Goal: Navigation & Orientation: Find specific page/section

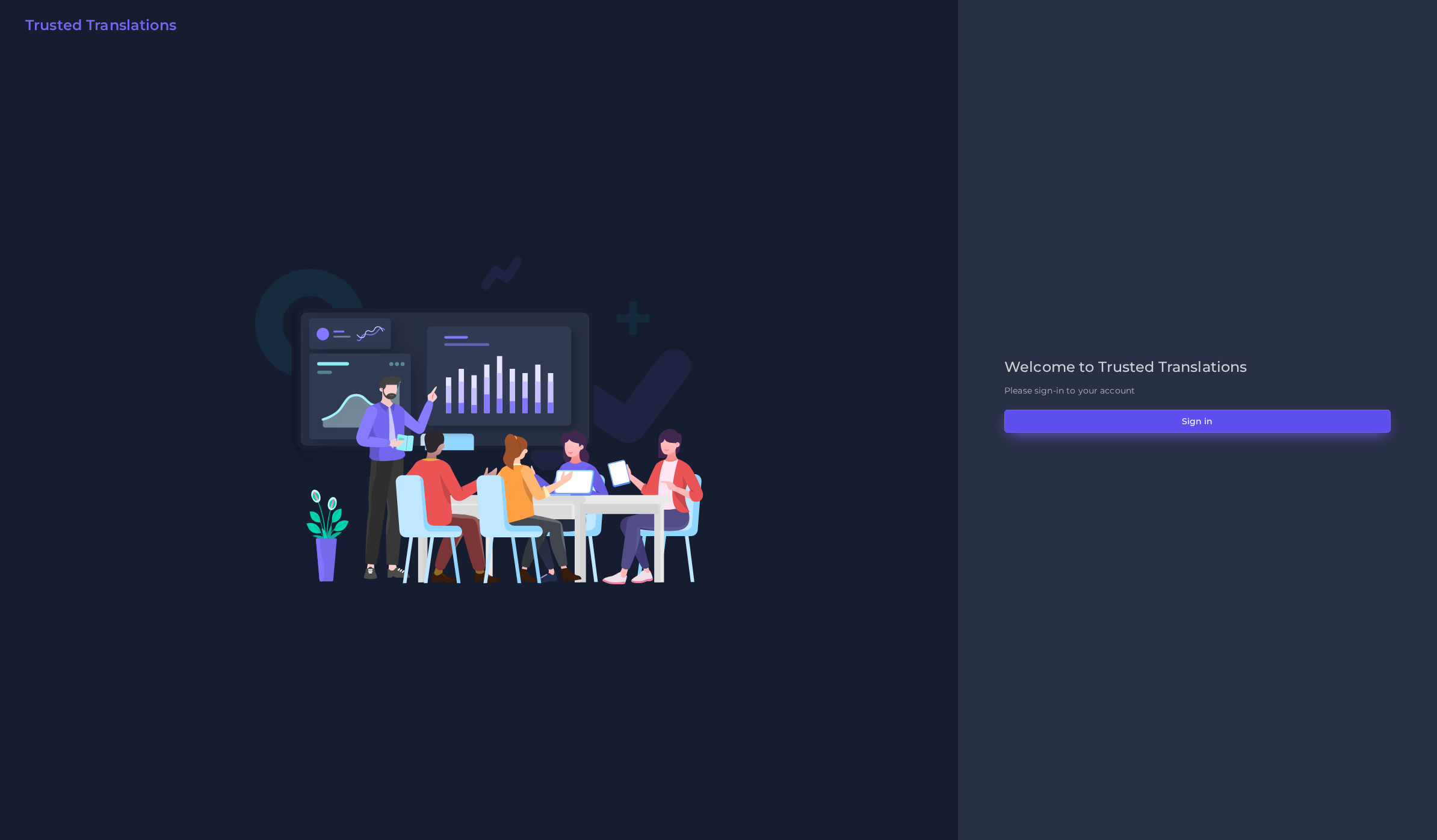
click at [1145, 427] on button "Sign in" at bounding box center [1198, 421] width 386 height 23
